Goal: Task Accomplishment & Management: Manage account settings

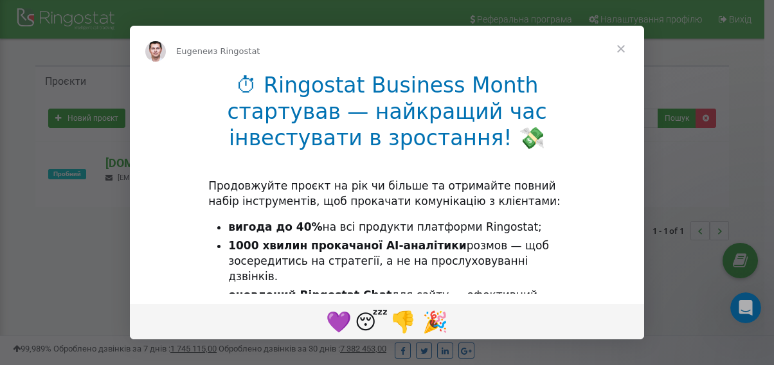
click at [619, 48] on span "Закрыть" at bounding box center [621, 49] width 46 height 46
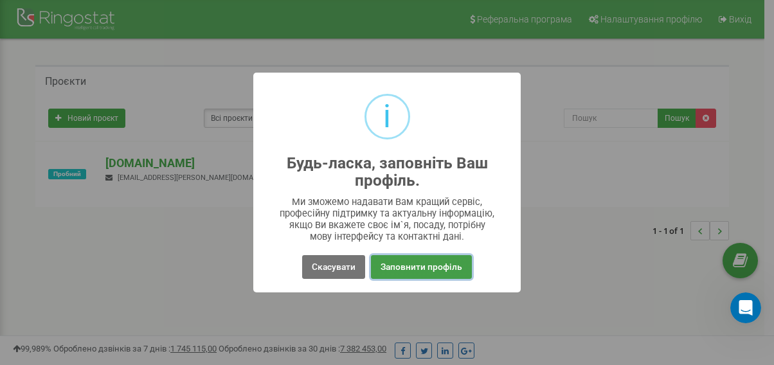
click at [455, 266] on button "Заповнити профіль" at bounding box center [421, 267] width 101 height 24
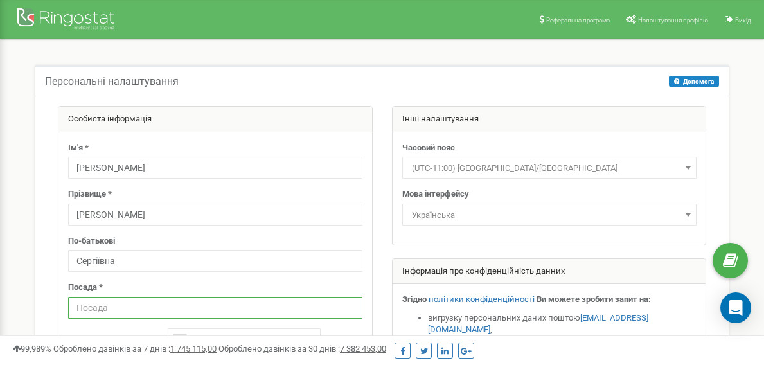
click at [201, 307] on input "text" at bounding box center [215, 308] width 294 height 22
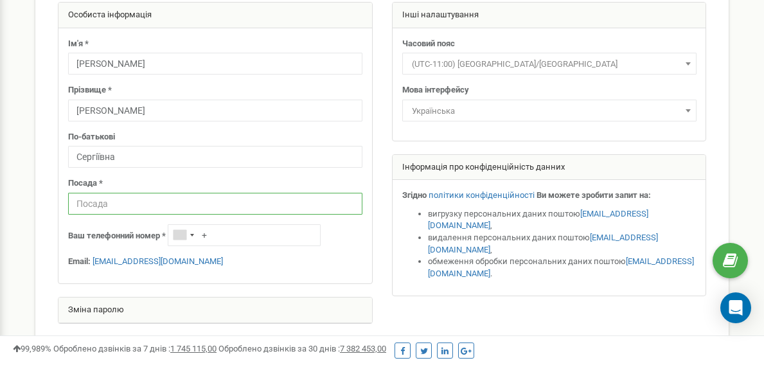
scroll to position [129, 0]
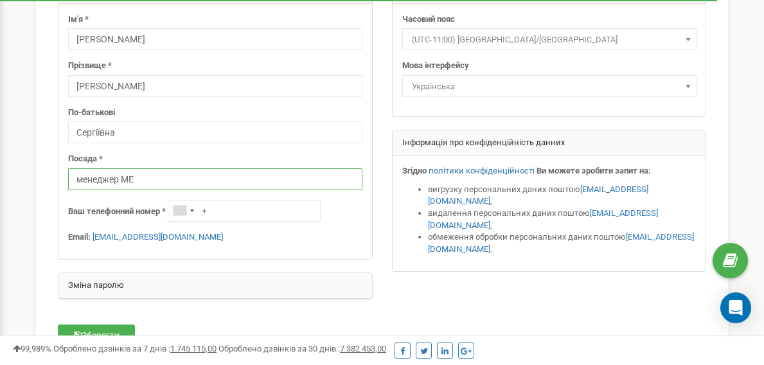
type input "менеджер МЕ"
click at [222, 253] on div "Ім'я * Ткаченко Прізвище * Юлія По-батькові Сергіївна Посада * менеджер МЕ Ваш …" at bounding box center [216, 132] width 314 height 256
click at [219, 220] on input "+" at bounding box center [244, 211] width 153 height 22
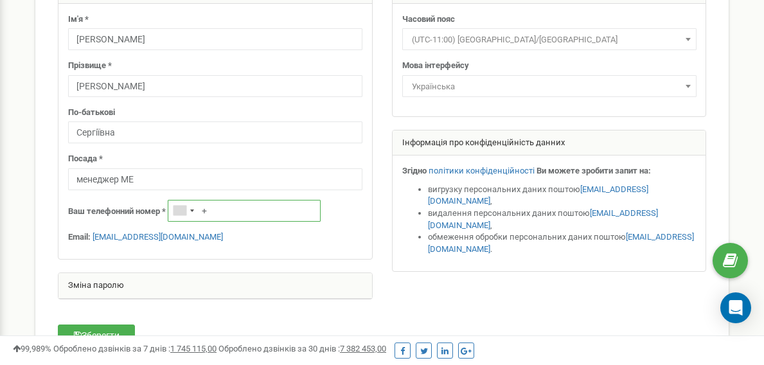
paste input "+380500469444"
click at [206, 212] on input "++380500469444" at bounding box center [244, 211] width 153 height 22
click at [207, 212] on input "++380500469444" at bounding box center [244, 211] width 153 height 22
type input "+380500469444"
click at [219, 244] on div "Ім'я * Ткаченко Прізвище * Юлія По-батькові Сергіївна Посада * менеджер МЕ Ваш …" at bounding box center [216, 132] width 314 height 256
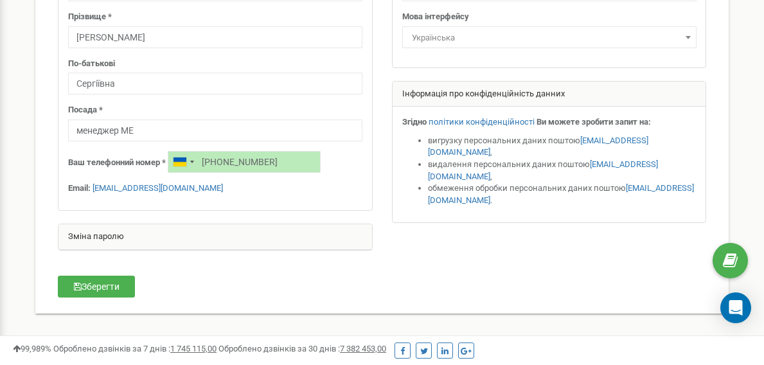
scroll to position [193, 0]
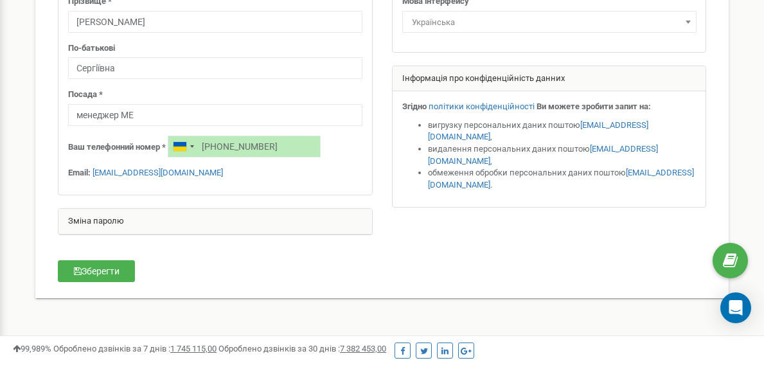
click at [147, 220] on div "Зміна паролю" at bounding box center [216, 222] width 314 height 26
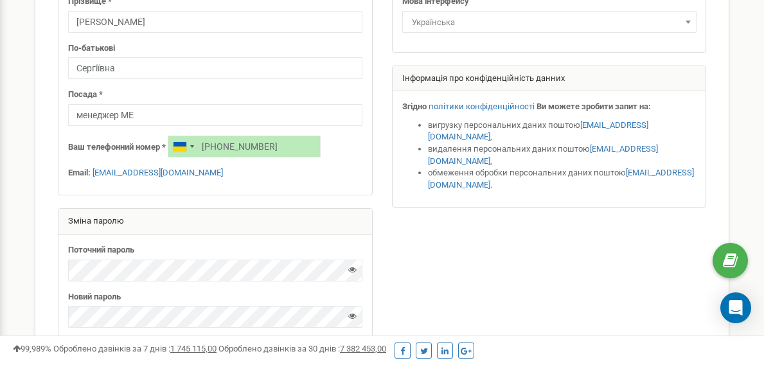
scroll to position [257, 0]
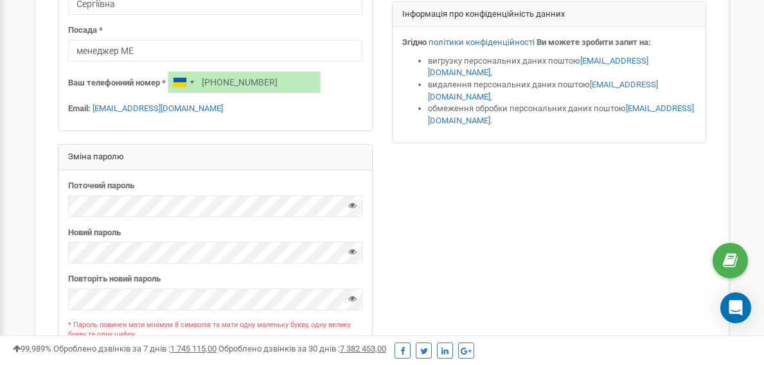
click at [187, 266] on div "Поточний пароль Новий пароль" at bounding box center [216, 263] width 314 height 186
click at [351, 251] on icon at bounding box center [352, 252] width 8 height 8
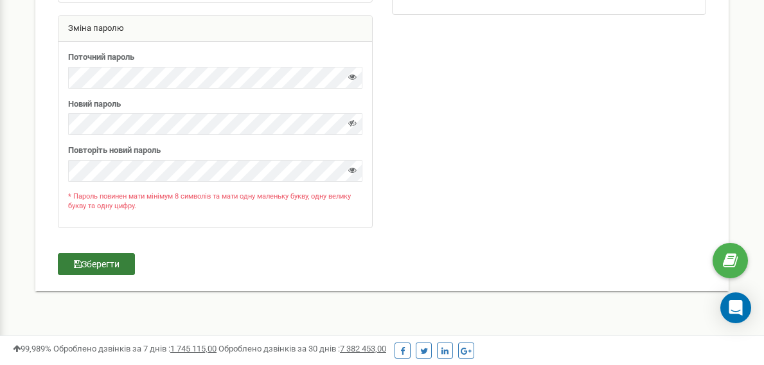
click at [110, 262] on button "Зберегти" at bounding box center [96, 264] width 77 height 22
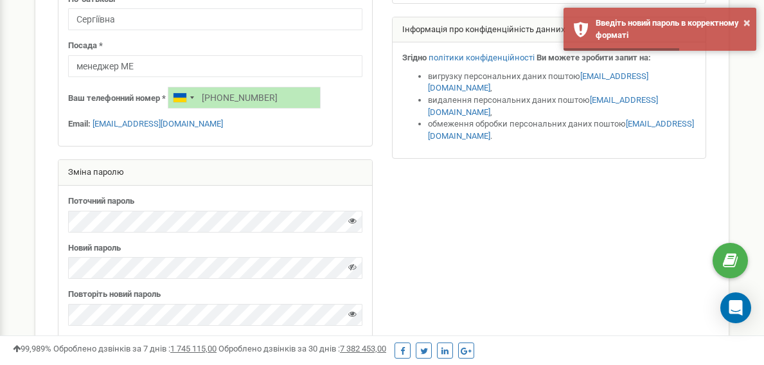
scroll to position [193, 0]
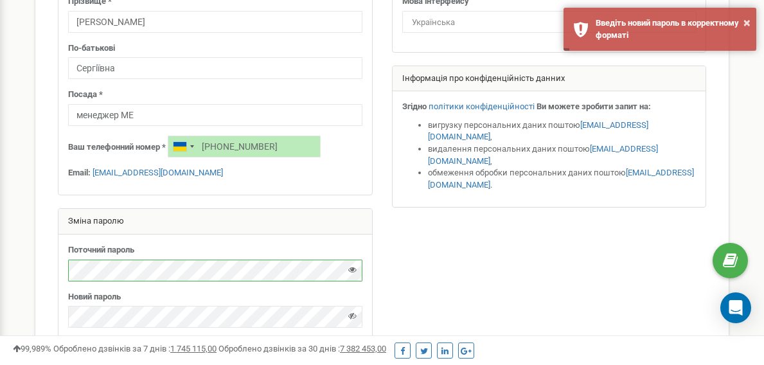
click at [35, 267] on div "Особиста інформація Ім'я * Ткаченко Прізвище * Юлія По-батькові Сергіївна Посад…" at bounding box center [382, 193] width 694 height 581
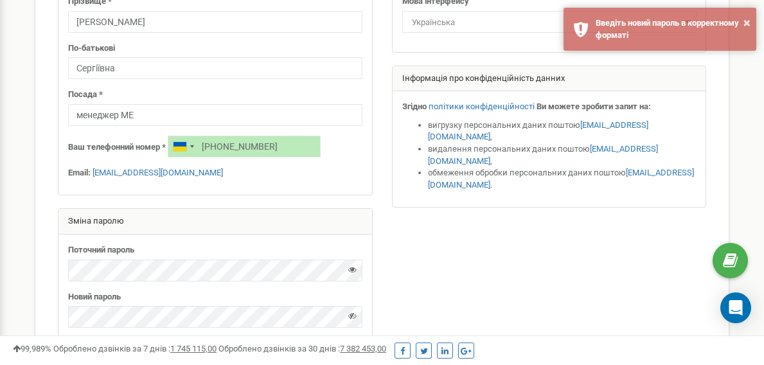
click at [29, 250] on div "Персональні налаштування Допомога Допомога На цій сторінці ви можете відредагув…" at bounding box center [382, 186] width 713 height 628
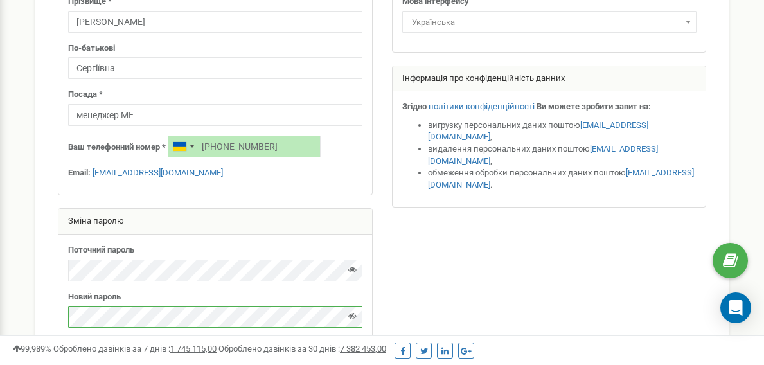
click at [5, 316] on div "Реферальна програма Налаштування профілю Вихід Персональні налаштування Допомог…" at bounding box center [382, 193] width 764 height 772
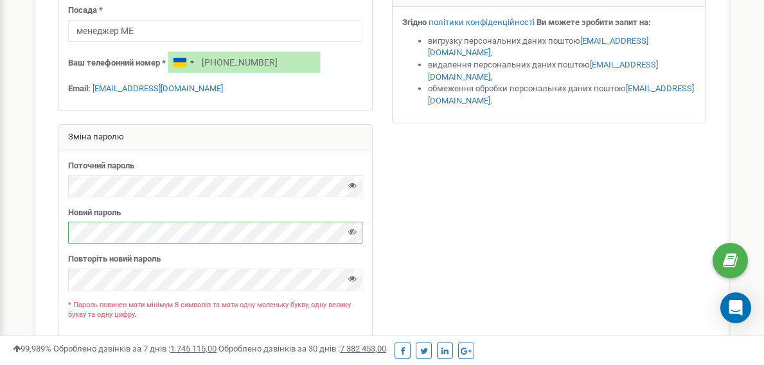
scroll to position [386, 0]
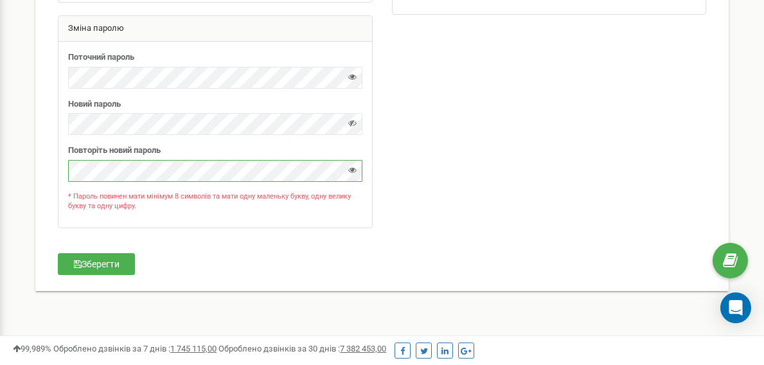
click at [0, 168] on html "Реферальна програма Налаштування профілю Вихід Персональні налаштування Допомог…" at bounding box center [382, 0] width 764 height 772
click at [88, 267] on button "Зберегти" at bounding box center [96, 264] width 77 height 22
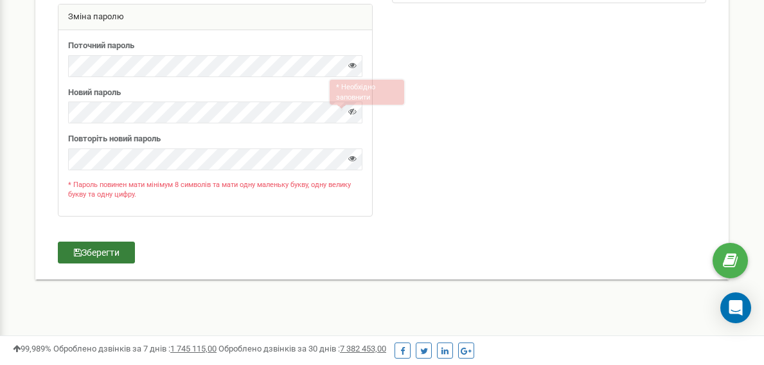
scroll to position [406, 0]
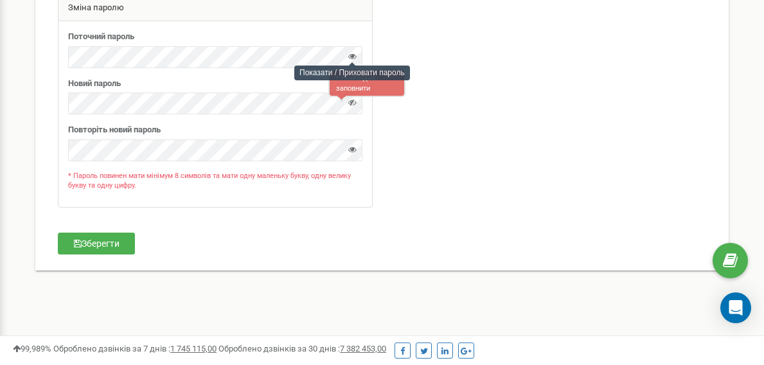
click at [352, 57] on icon at bounding box center [352, 56] width 8 height 8
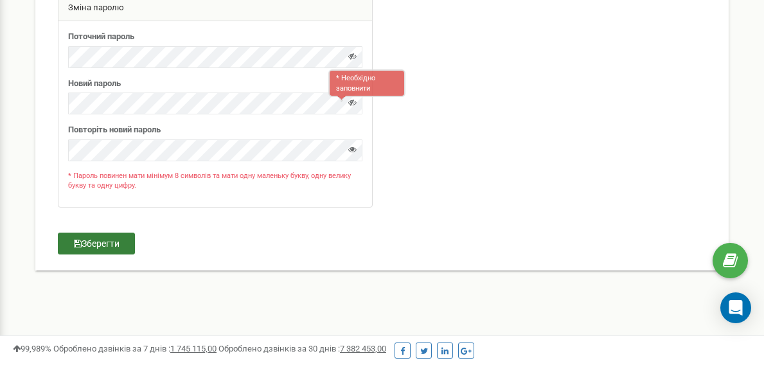
click at [95, 249] on button "Зберегти" at bounding box center [96, 244] width 77 height 22
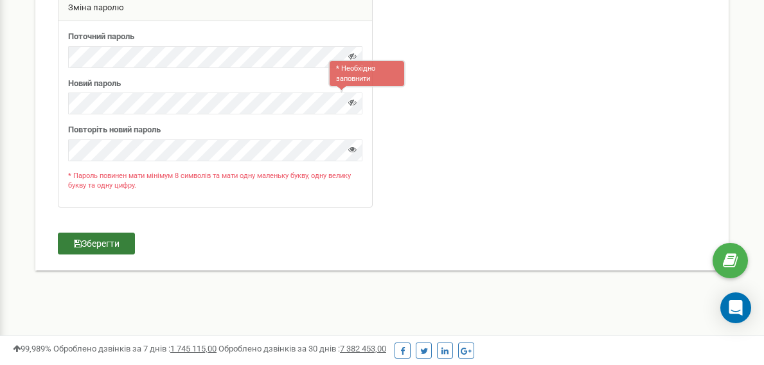
click at [105, 246] on button "Зберегти" at bounding box center [96, 244] width 77 height 22
